Goal: Task Accomplishment & Management: Use online tool/utility

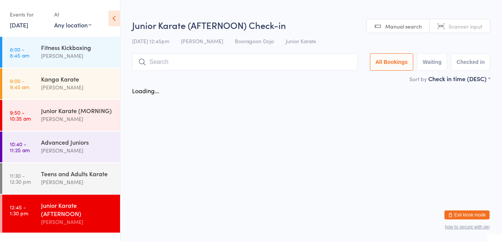
click at [249, 92] on div "Loading..." at bounding box center [310, 91] width 371 height 16
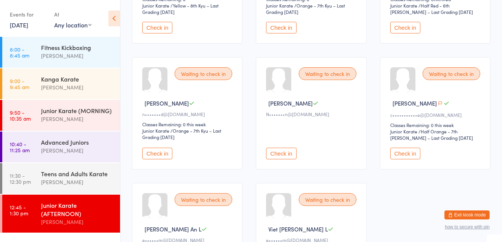
scroll to position [284, 0]
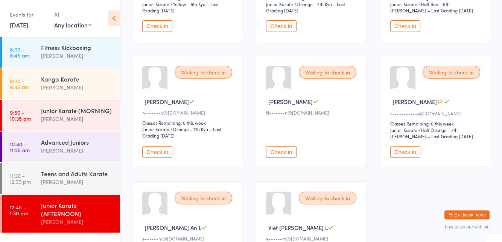
click at [282, 140] on div "Check in" at bounding box center [312, 140] width 92 height 35
click at [277, 146] on button "Check in" at bounding box center [281, 152] width 30 height 12
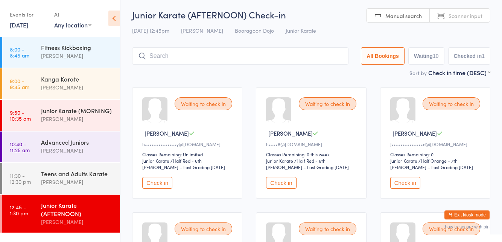
scroll to position [0, 0]
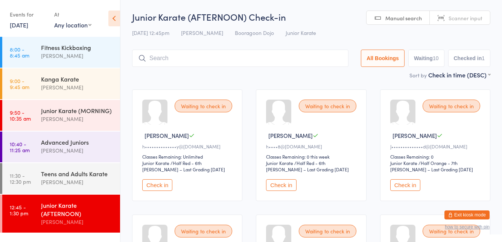
click at [409, 186] on button "Check in" at bounding box center [405, 185] width 30 height 12
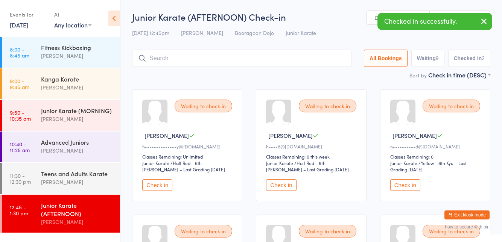
click at [397, 183] on button "Check in" at bounding box center [405, 185] width 30 height 12
click at [381, 181] on div "Waiting to check in [PERSON_NAME] [PERSON_NAME]••••••••••••••d@[DOMAIN_NAME] Cl…" at bounding box center [435, 145] width 110 height 112
click at [390, 182] on button "Check in" at bounding box center [405, 185] width 30 height 12
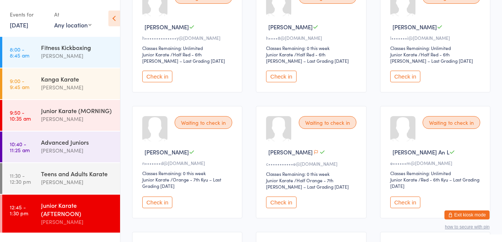
scroll to position [108, 0]
click at [282, 201] on button "Check in" at bounding box center [281, 203] width 30 height 12
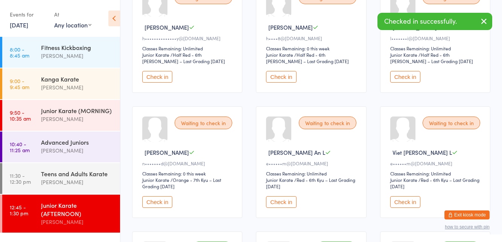
scroll to position [112, 0]
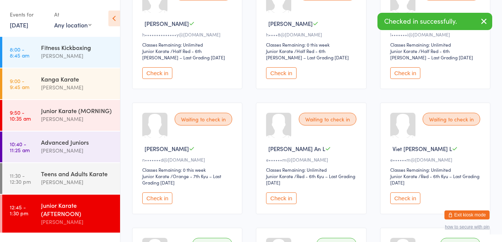
click at [278, 73] on button "Check in" at bounding box center [281, 73] width 30 height 12
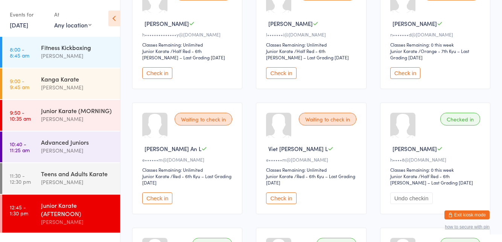
click at [288, 70] on button "Check in" at bounding box center [281, 73] width 30 height 12
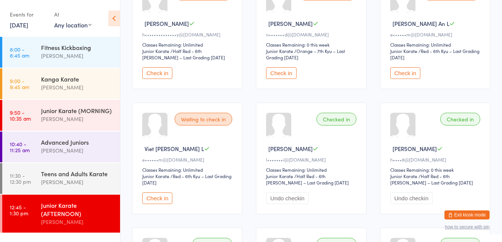
click at [277, 75] on button "Check in" at bounding box center [281, 73] width 30 height 12
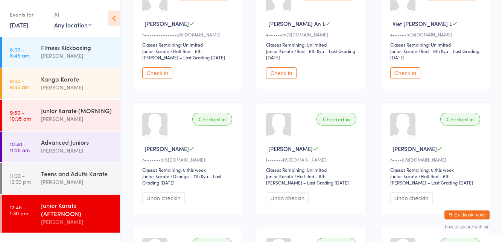
click at [151, 78] on button "Check in" at bounding box center [157, 73] width 30 height 12
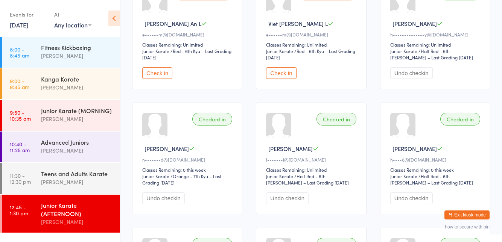
click at [219, 105] on div "Checked in [PERSON_NAME] F n•••••••d@[DOMAIN_NAME] Classes Remaining: 0 this we…" at bounding box center [187, 159] width 110 height 112
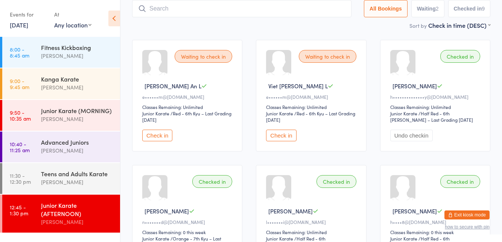
scroll to position [0, 0]
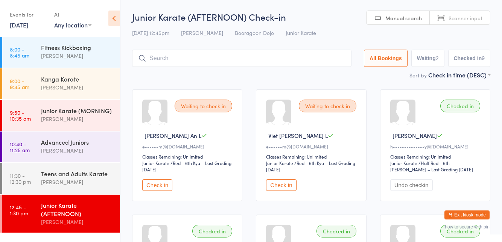
click at [197, 58] on input "search" at bounding box center [241, 58] width 219 height 17
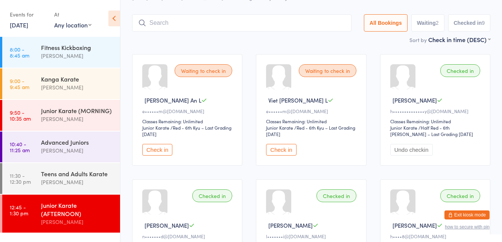
scroll to position [50, 0]
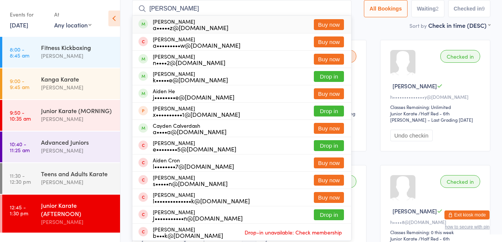
type input "[PERSON_NAME]"
click at [327, 27] on button "Buy now" at bounding box center [329, 24] width 30 height 11
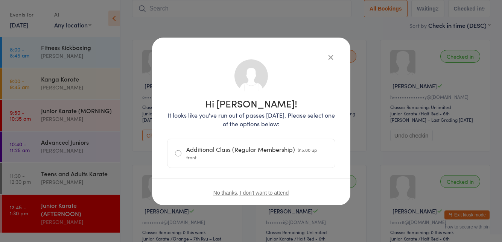
click at [320, 57] on div "Hi [PERSON_NAME]! It looks like you've run out of passes [DATE]. Please select …" at bounding box center [251, 133] width 168 height 160
click at [333, 56] on icon "button" at bounding box center [330, 57] width 8 height 8
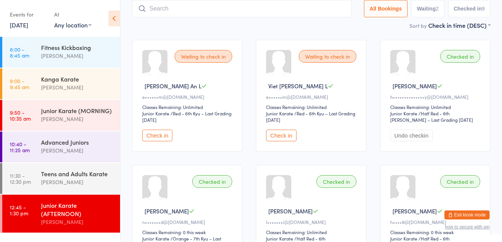
click at [161, 137] on button "Check in" at bounding box center [157, 136] width 30 height 12
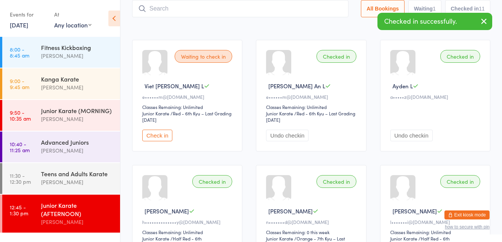
click at [158, 136] on button "Check in" at bounding box center [157, 136] width 30 height 12
